Goal: Complete application form

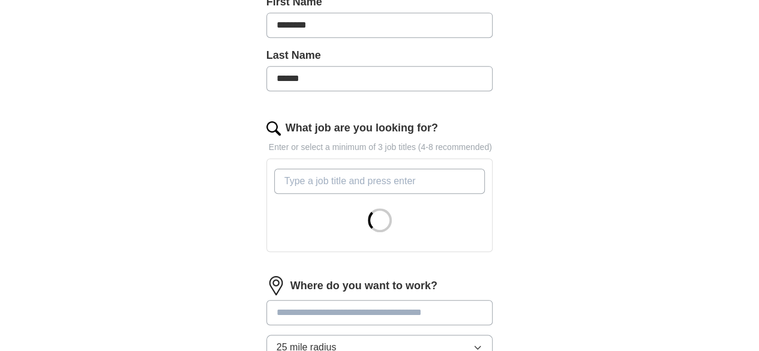
scroll to position [300, 0]
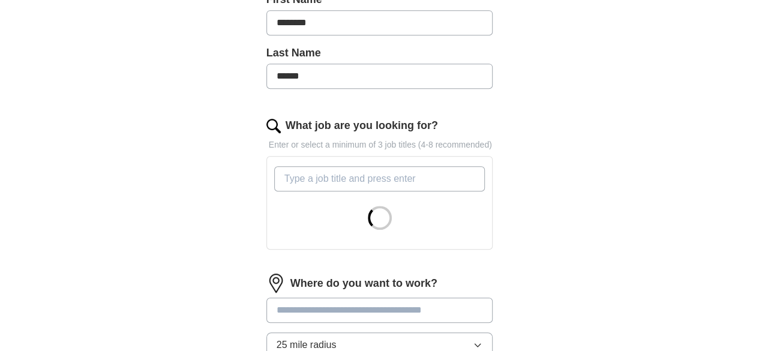
click at [308, 166] on input "What job are you looking for?" at bounding box center [379, 178] width 211 height 25
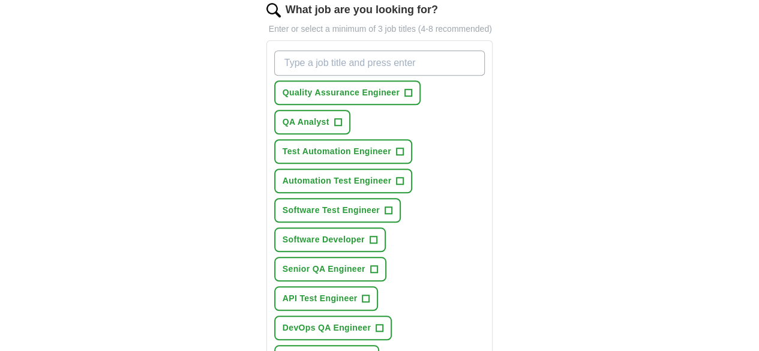
scroll to position [480, 0]
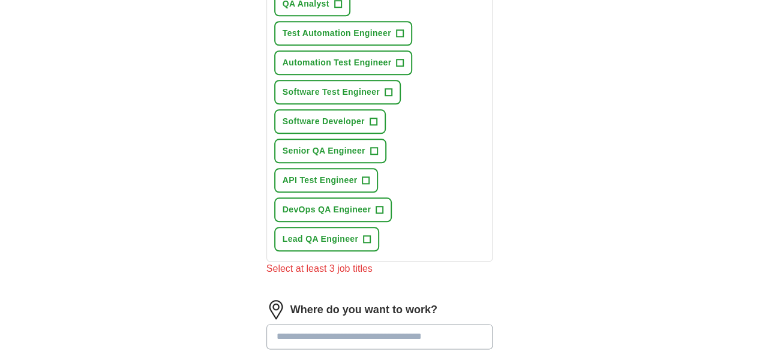
scroll to position [600, 0]
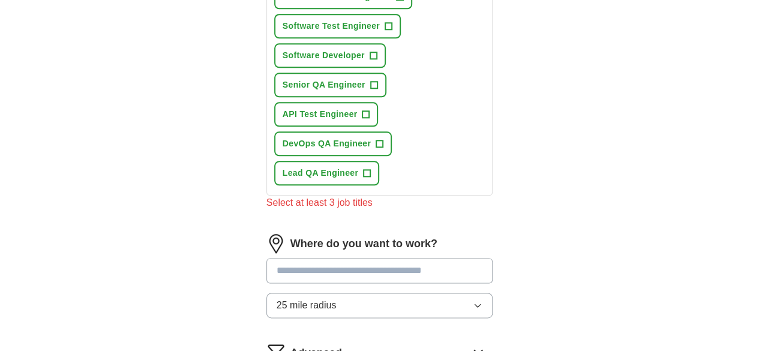
click at [355, 258] on input at bounding box center [379, 270] width 227 height 25
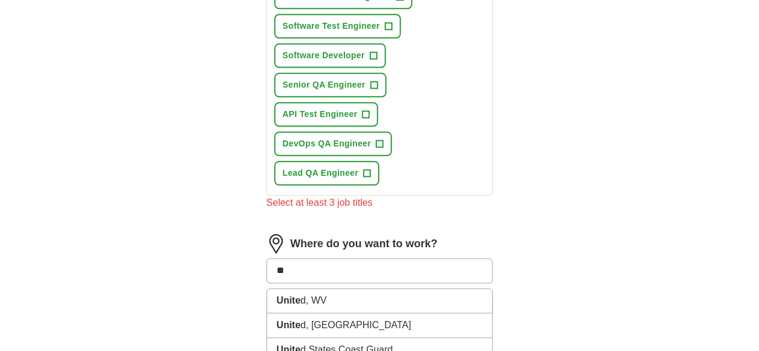
type input "*"
type input "*******"
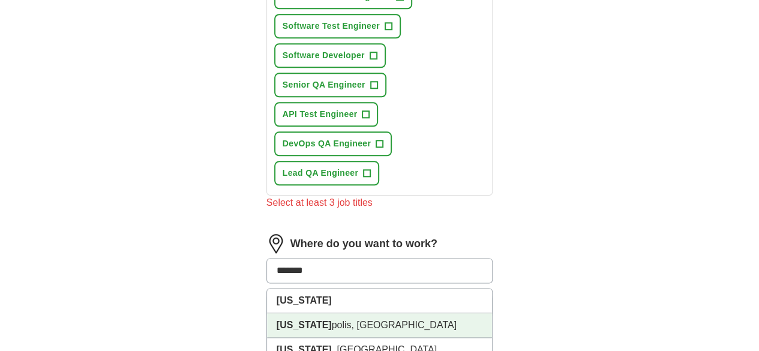
click at [361, 313] on li "[US_STATE] polis, IN" at bounding box center [380, 325] width 226 height 25
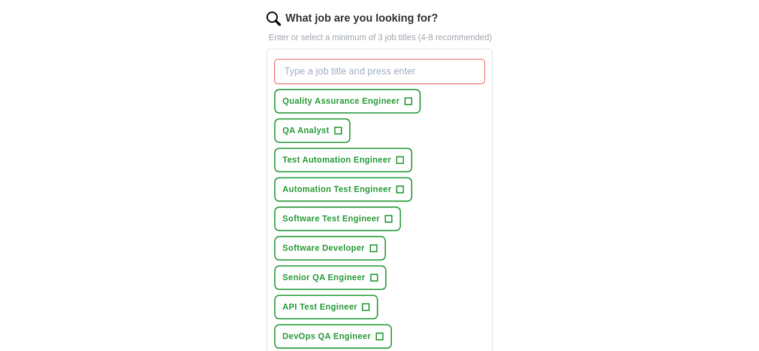
scroll to position [325, 0]
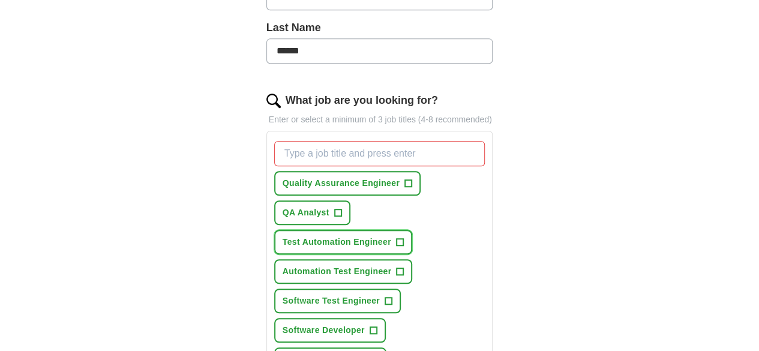
click at [304, 236] on span "Test Automation Engineer" at bounding box center [337, 242] width 109 height 13
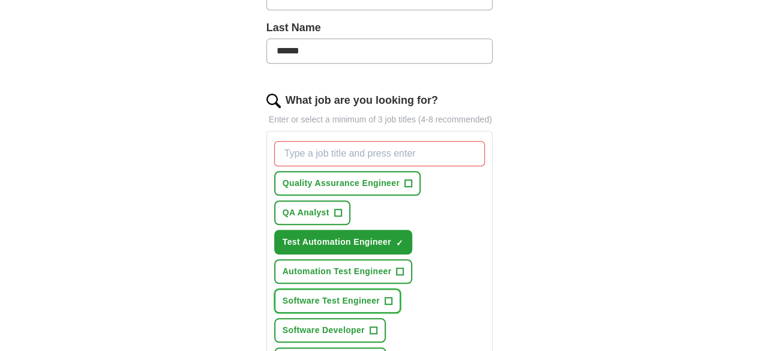
click at [305, 295] on span "Software Test Engineer" at bounding box center [331, 301] width 97 height 13
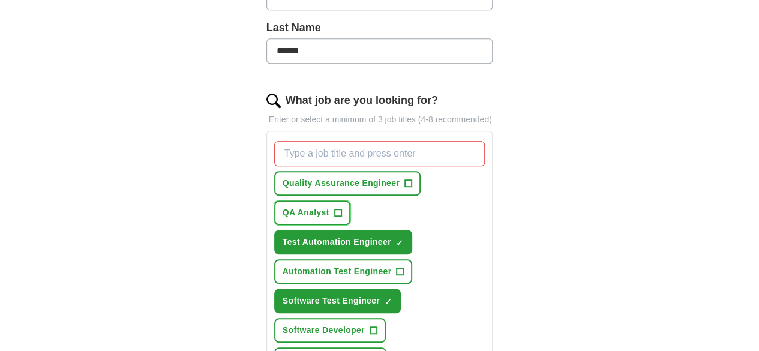
click at [329, 206] on span "QA Analyst" at bounding box center [306, 212] width 47 height 13
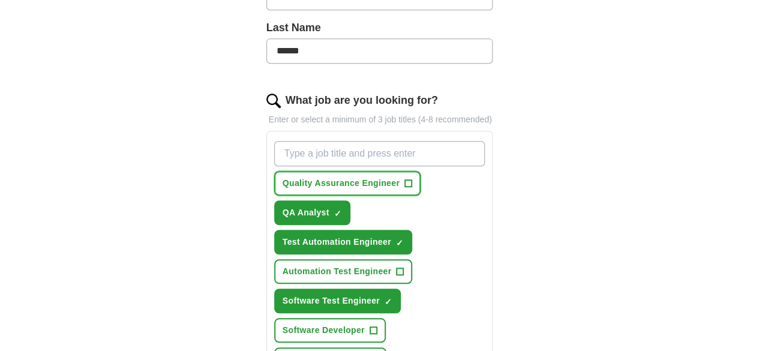
click at [322, 173] on button "Quality Assurance Engineer +" at bounding box center [347, 183] width 146 height 25
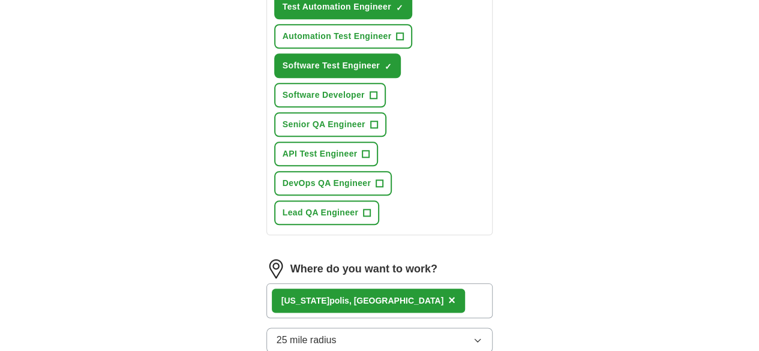
scroll to position [677, 0]
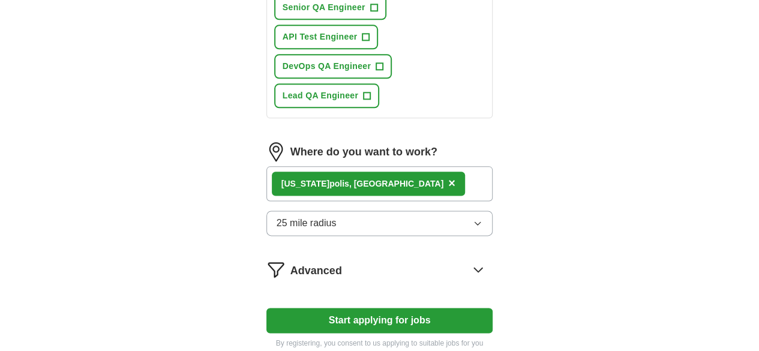
click at [364, 308] on button "Start applying for jobs" at bounding box center [379, 320] width 227 height 25
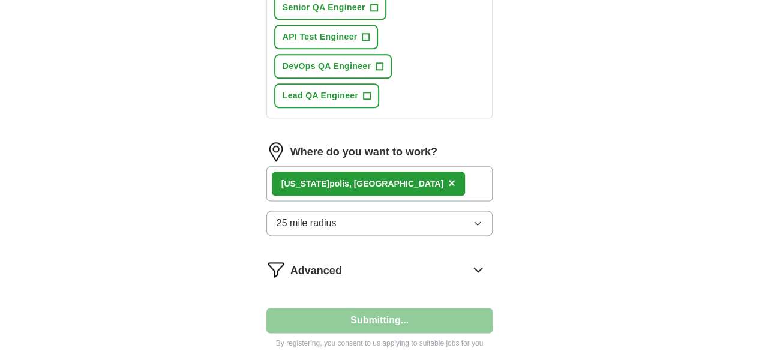
select select "**"
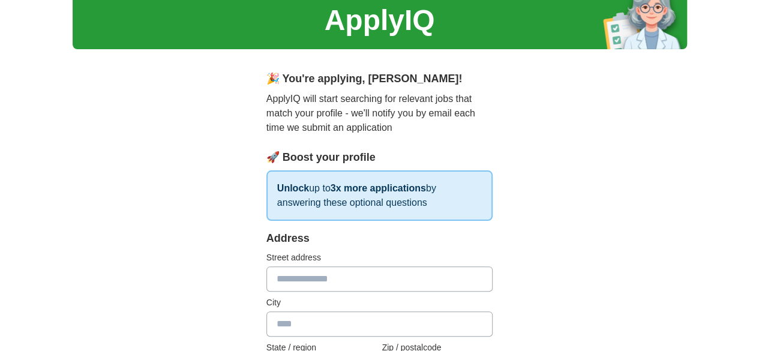
scroll to position [120, 0]
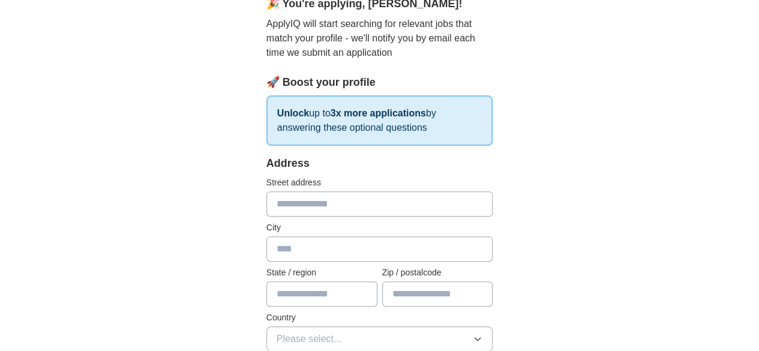
click at [293, 205] on input "text" at bounding box center [379, 203] width 227 height 25
type input "**********"
type input "**"
type input "*****"
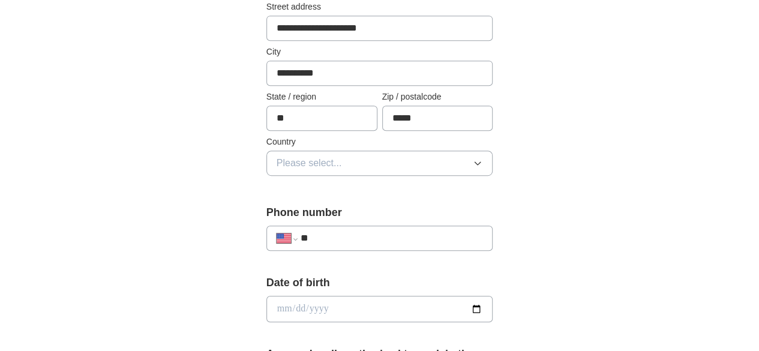
scroll to position [300, 0]
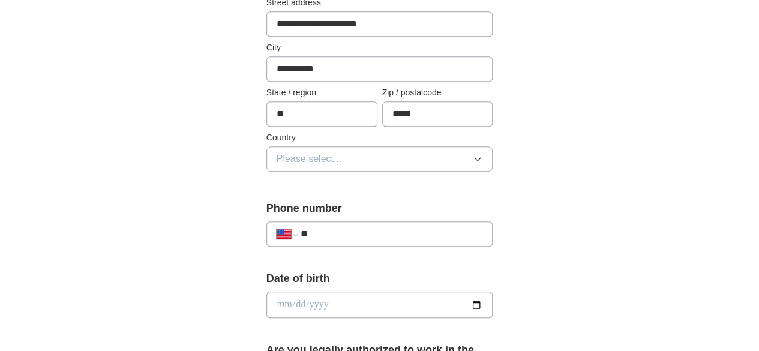
click at [290, 155] on span "Please select..." at bounding box center [309, 159] width 65 height 14
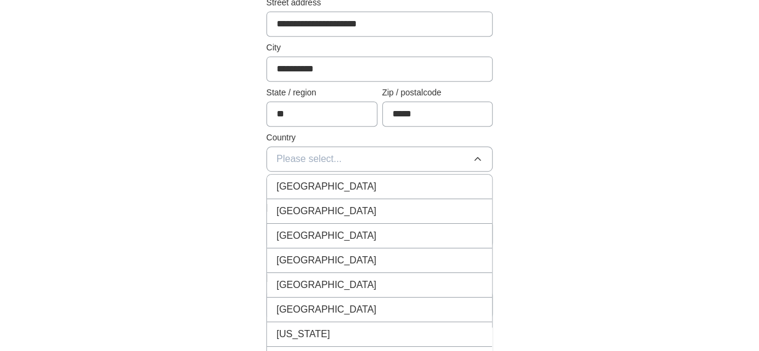
click at [296, 211] on span "[GEOGRAPHIC_DATA]" at bounding box center [327, 211] width 100 height 14
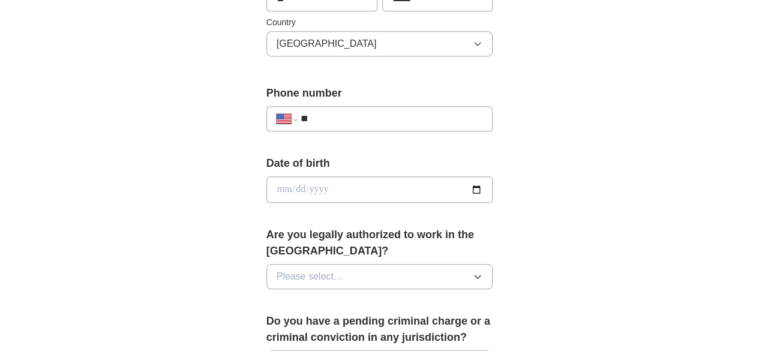
scroll to position [420, 0]
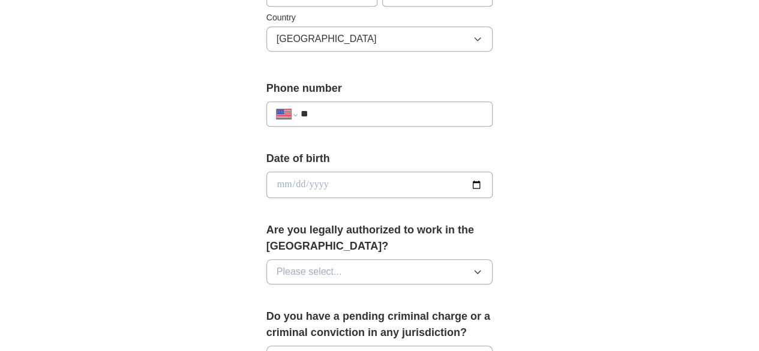
click at [335, 112] on input "**" at bounding box center [392, 114] width 182 height 14
click at [334, 110] on input "**" at bounding box center [392, 114] width 182 height 14
click at [331, 113] on input "**" at bounding box center [392, 114] width 182 height 14
select select "**"
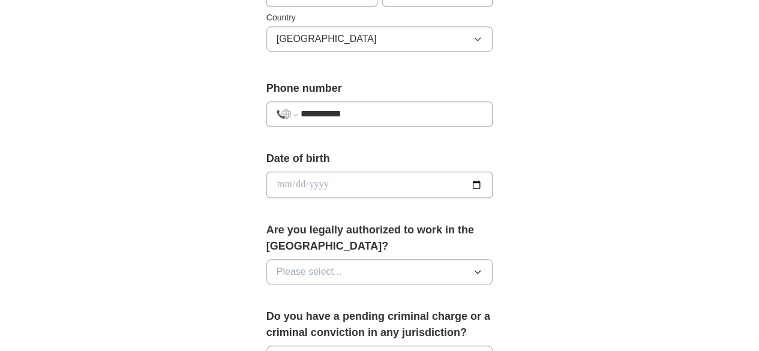
type input "**********"
click at [430, 185] on input "date" at bounding box center [379, 185] width 227 height 26
click at [493, 186] on input "date" at bounding box center [379, 185] width 227 height 26
click at [303, 172] on input "date" at bounding box center [379, 185] width 227 height 26
click at [302, 177] on input "date" at bounding box center [379, 185] width 227 height 26
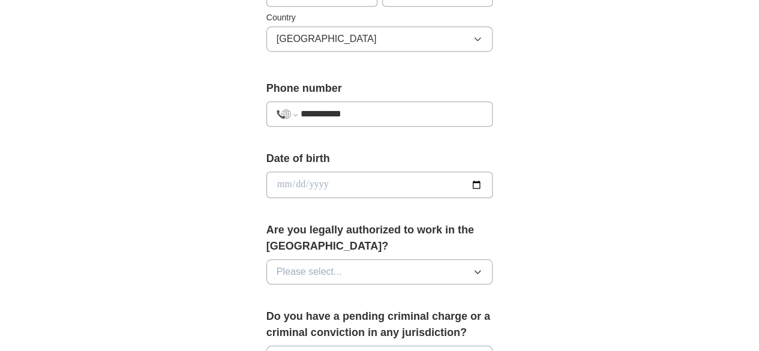
click at [305, 265] on span "Please select..." at bounding box center [309, 272] width 65 height 14
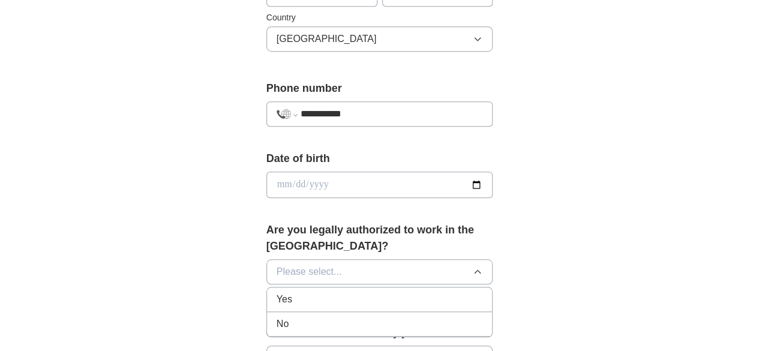
click at [316, 292] on div "Yes" at bounding box center [380, 299] width 206 height 14
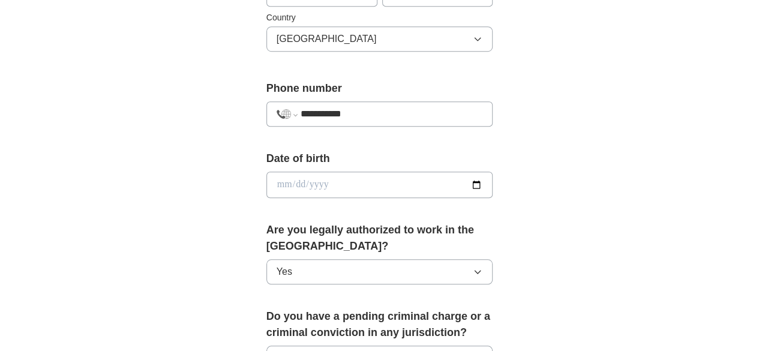
scroll to position [540, 0]
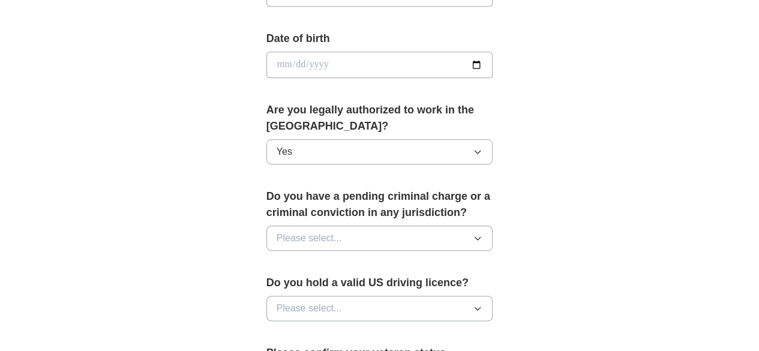
click at [349, 226] on button "Please select..." at bounding box center [379, 238] width 227 height 25
click at [308, 283] on div "No" at bounding box center [380, 290] width 206 height 14
click at [337, 58] on input "date" at bounding box center [379, 65] width 227 height 26
click at [341, 59] on input "date" at bounding box center [379, 65] width 227 height 26
click at [368, 63] on input "date" at bounding box center [379, 65] width 227 height 26
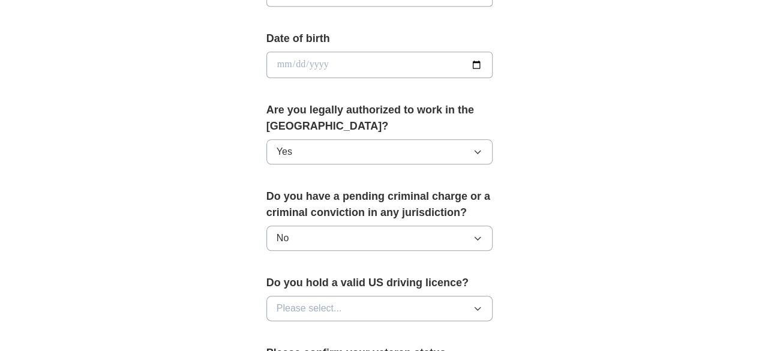
drag, startPoint x: 465, startPoint y: 65, endPoint x: 481, endPoint y: 65, distance: 16.2
click at [466, 65] on input "date" at bounding box center [379, 65] width 227 height 26
click at [587, 115] on div "**********" at bounding box center [380, 50] width 614 height 1107
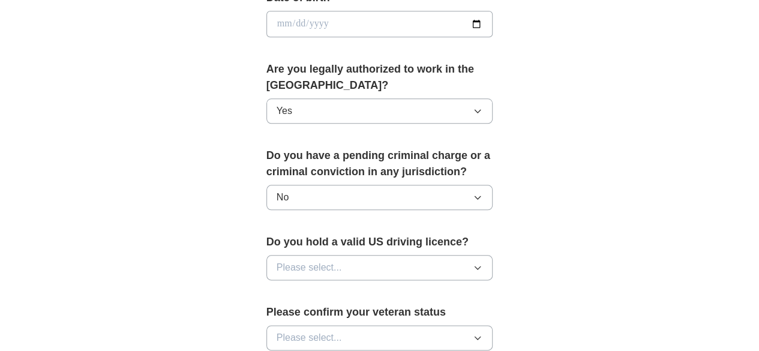
scroll to position [600, 0]
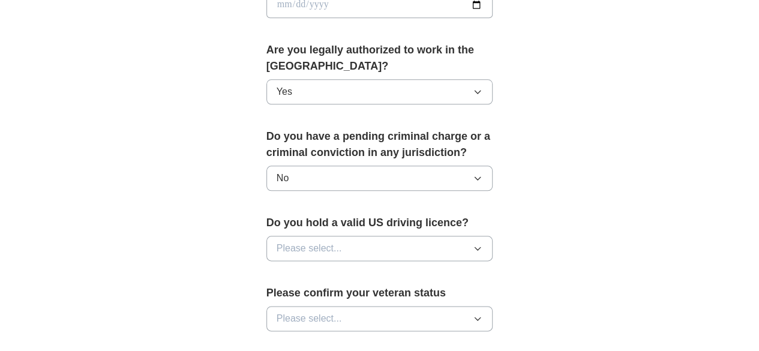
click at [343, 236] on button "Please select..." at bounding box center [379, 248] width 227 height 25
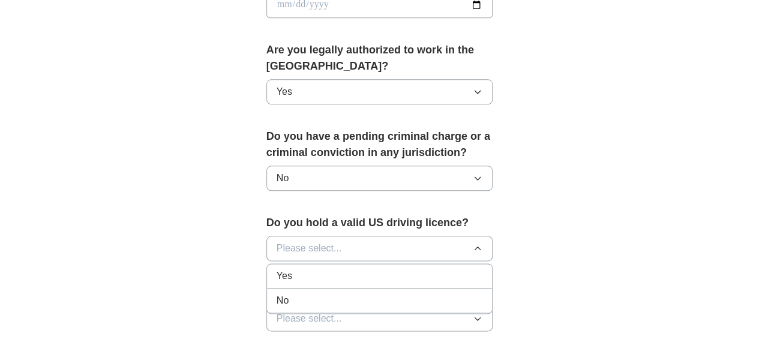
click at [298, 293] on div "No" at bounding box center [380, 300] width 206 height 14
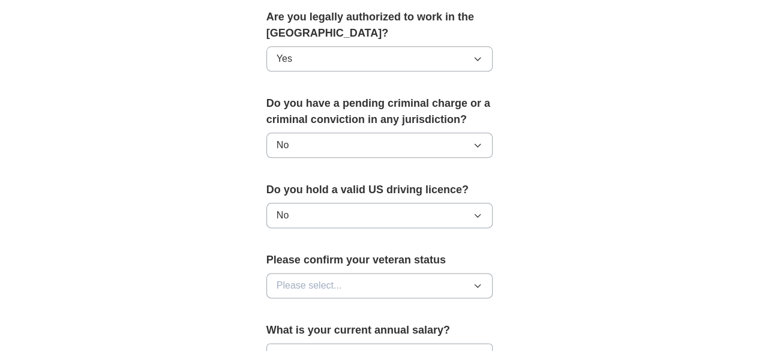
scroll to position [720, 0]
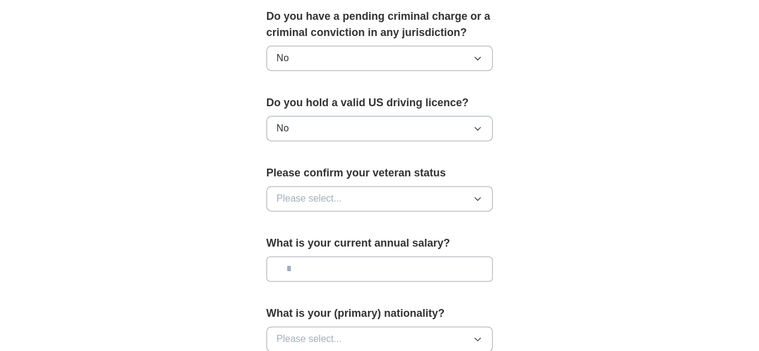
click at [317, 186] on button "Please select..." at bounding box center [379, 198] width 227 height 25
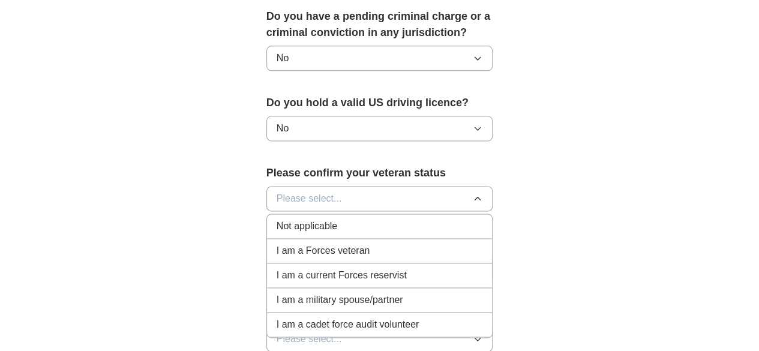
click at [299, 219] on span "Not applicable" at bounding box center [307, 226] width 61 height 14
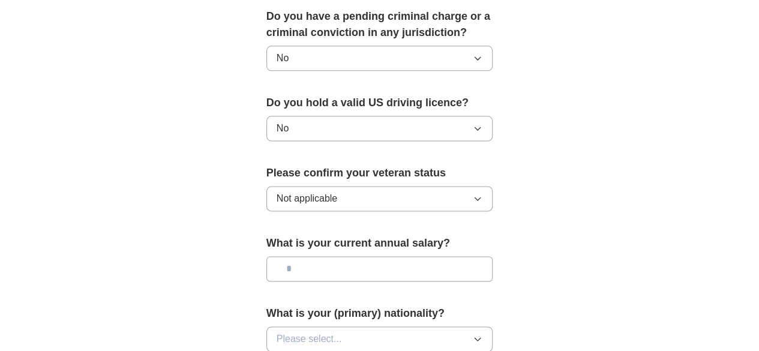
click at [331, 186] on button "Not applicable" at bounding box center [379, 198] width 227 height 25
drag, startPoint x: 116, startPoint y: 187, endPoint x: 134, endPoint y: 171, distance: 23.8
click at [308, 116] on button "No" at bounding box center [379, 128] width 227 height 25
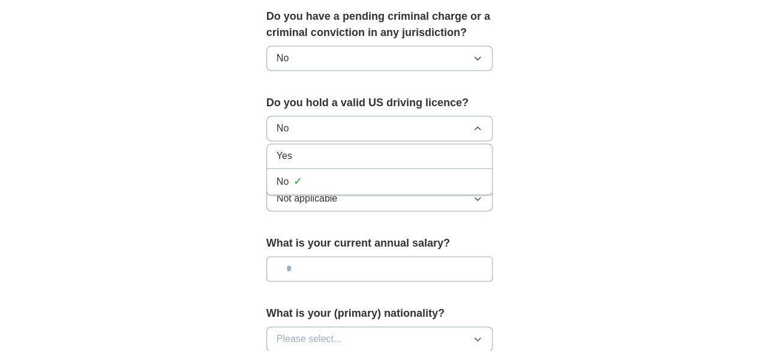
click at [284, 149] on div "Yes" at bounding box center [380, 156] width 206 height 14
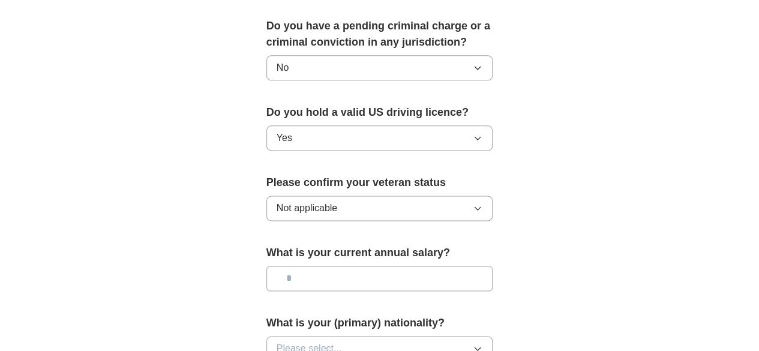
scroll to position [780, 0]
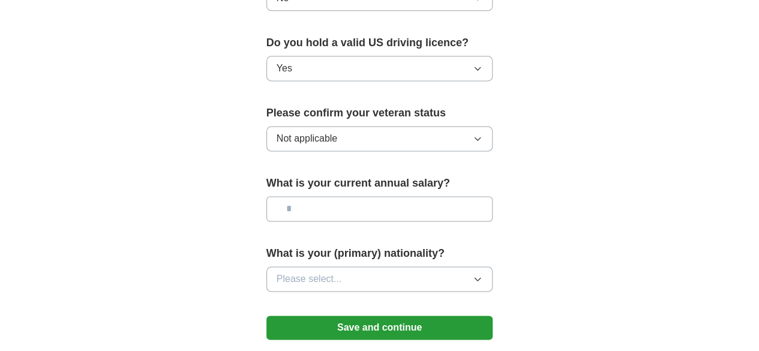
click at [310, 196] on input "text" at bounding box center [379, 208] width 227 height 25
click at [295, 196] on input "text" at bounding box center [379, 208] width 227 height 25
type input "*******"
click at [293, 272] on span "Please select..." at bounding box center [309, 279] width 65 height 14
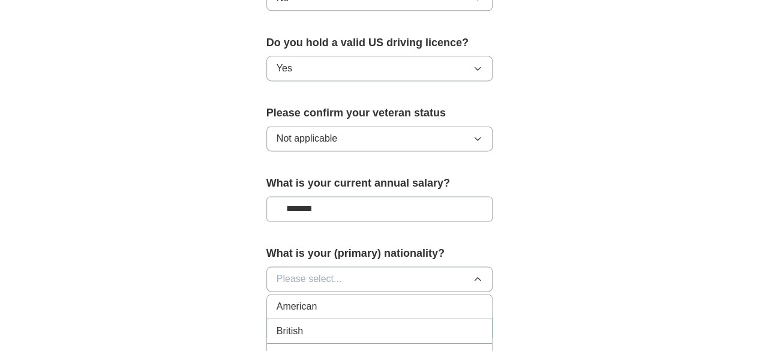
drag, startPoint x: 296, startPoint y: 291, endPoint x: 293, endPoint y: 272, distance: 19.3
click at [295, 299] on div "American" at bounding box center [380, 306] width 206 height 14
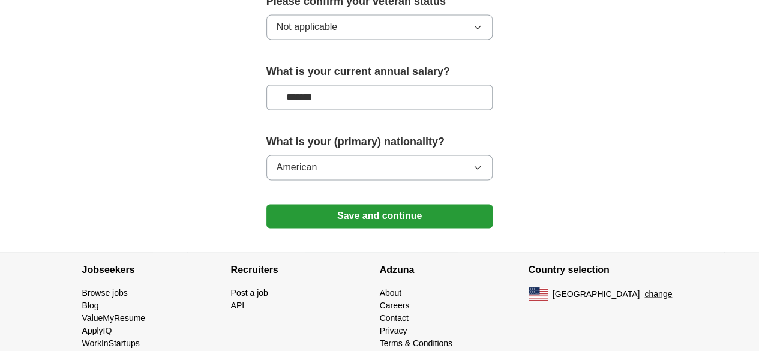
scroll to position [892, 0]
click at [304, 204] on button "Save and continue" at bounding box center [379, 215] width 227 height 24
click at [336, 203] on button "Save and continue" at bounding box center [379, 215] width 227 height 24
